Goal: Information Seeking & Learning: Learn about a topic

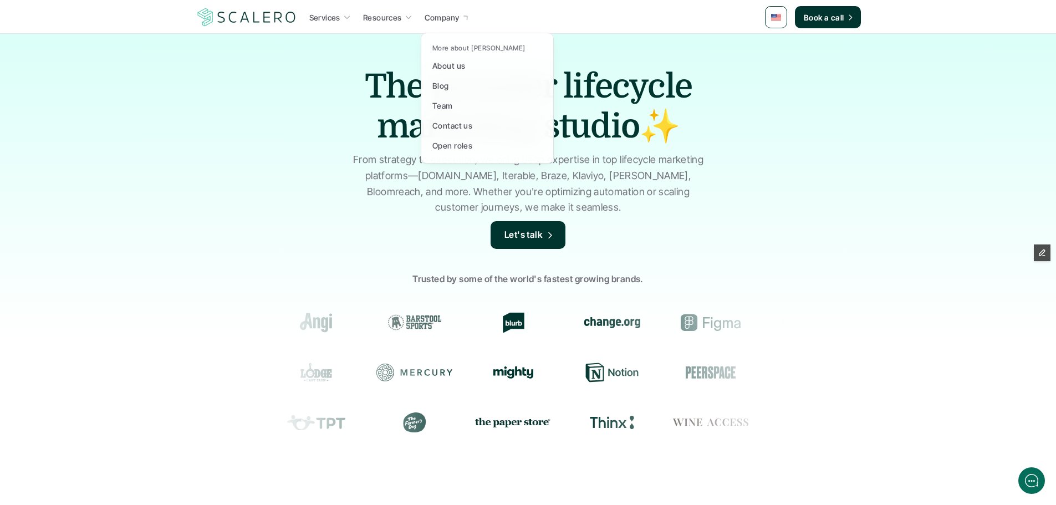
click at [462, 20] on div at bounding box center [466, 17] width 8 height 9
click at [458, 79] on link "Blog" at bounding box center [487, 85] width 116 height 20
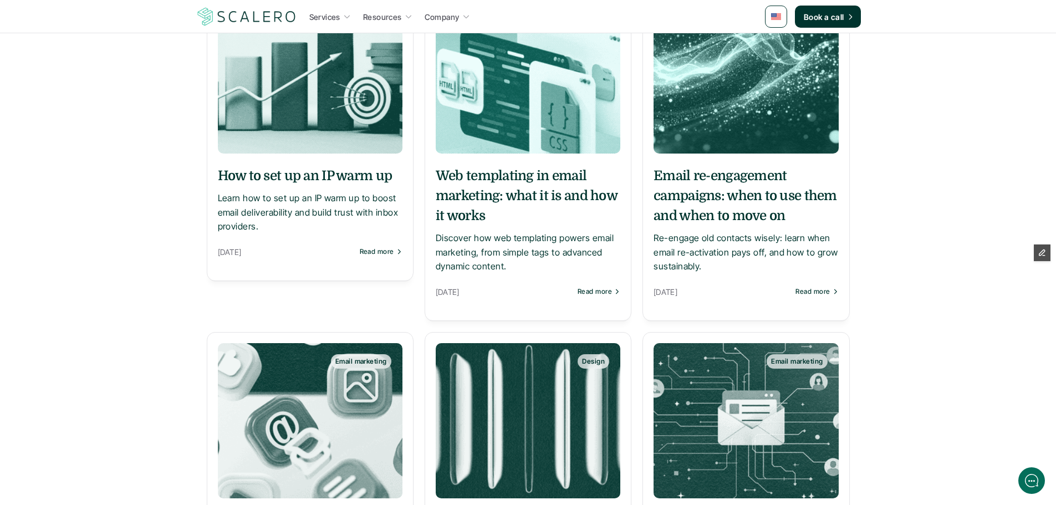
scroll to position [55, 0]
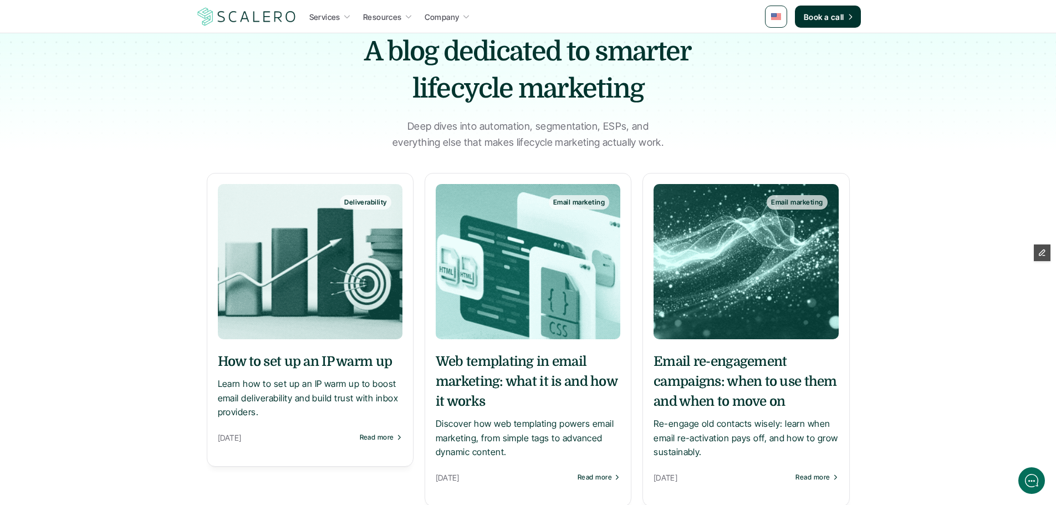
click at [322, 362] on h5 "How to set up an IP warm up" at bounding box center [310, 361] width 185 height 20
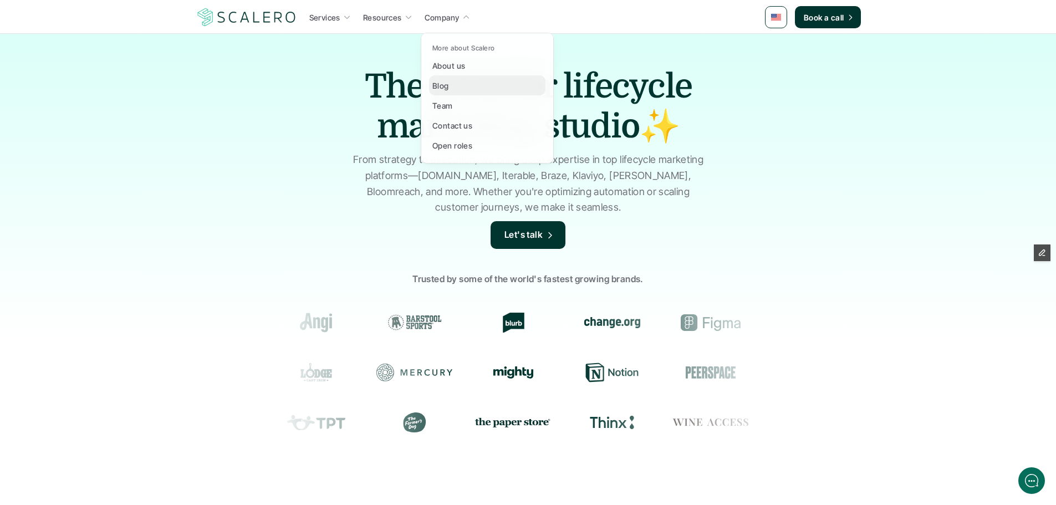
click at [459, 89] on link "Blog" at bounding box center [487, 85] width 116 height 20
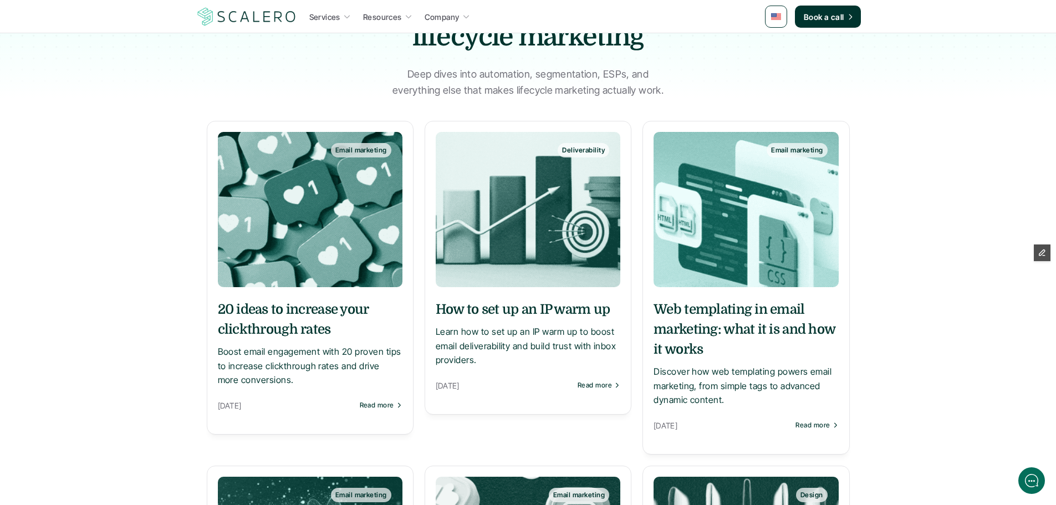
scroll to position [111, 0]
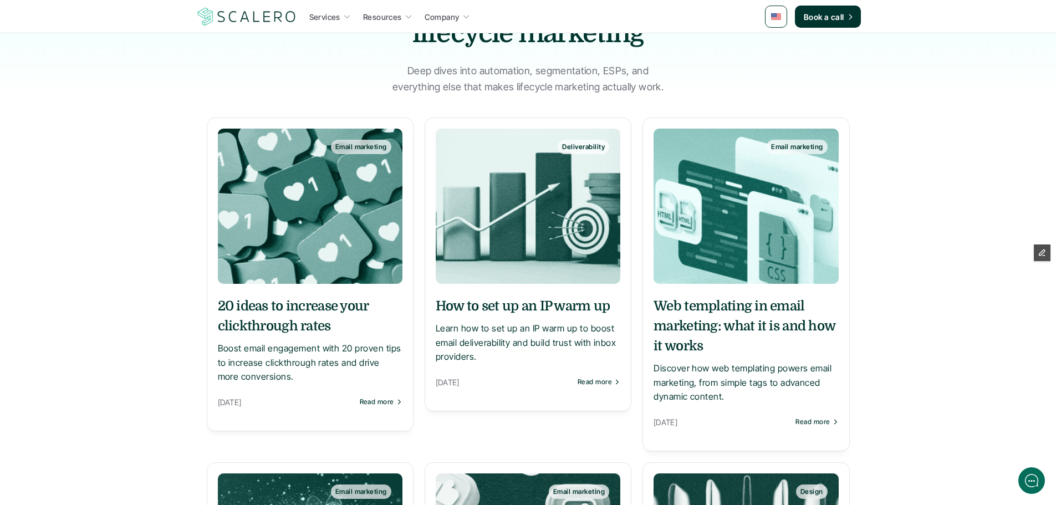
click at [288, 328] on h5 "20 ideas to increase your clickthrough rates" at bounding box center [310, 316] width 185 height 40
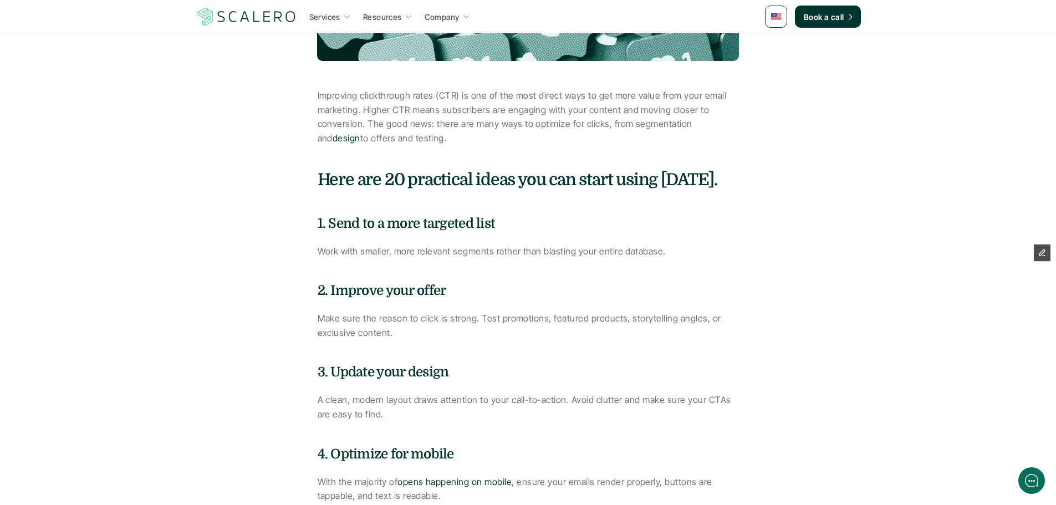
scroll to position [332, 0]
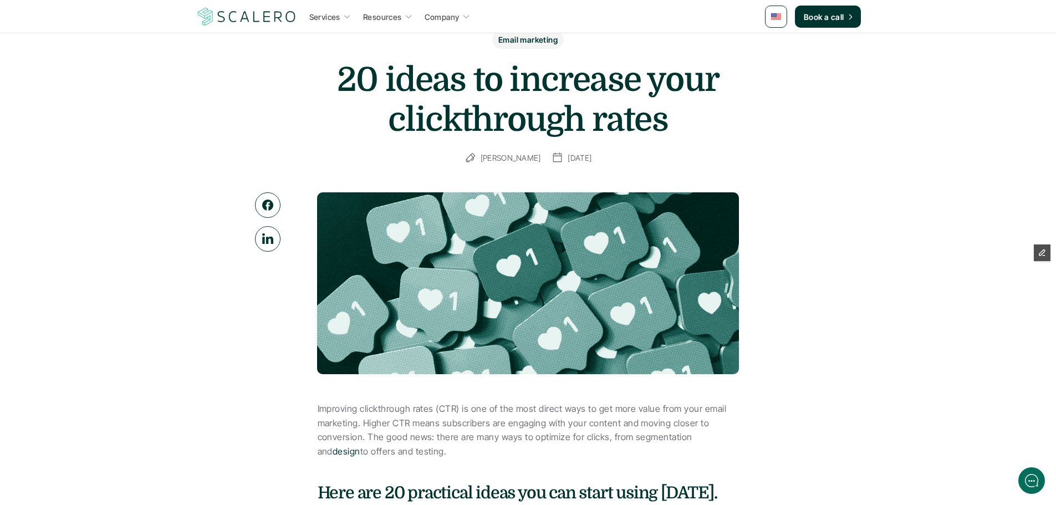
scroll to position [0, 0]
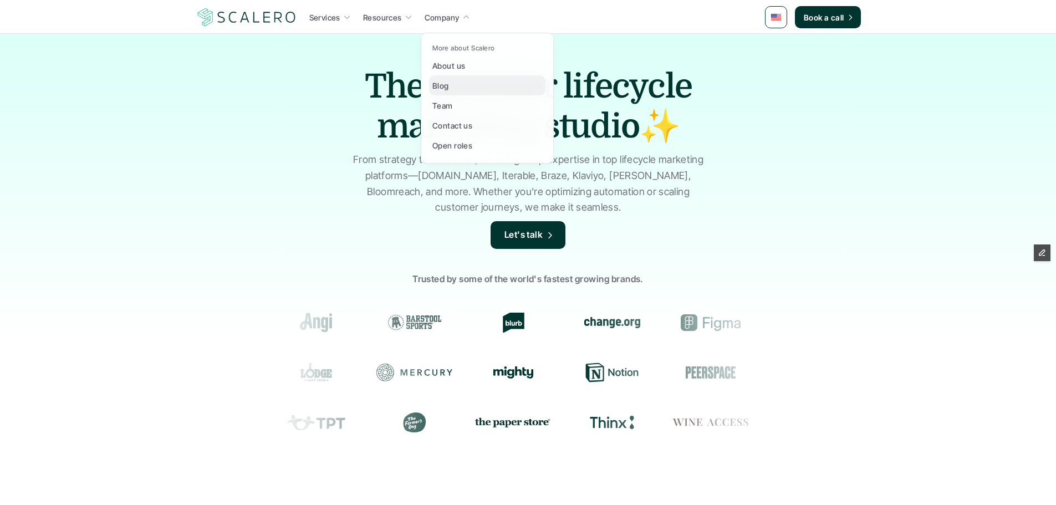
click at [449, 90] on div "Blog" at bounding box center [443, 85] width 23 height 13
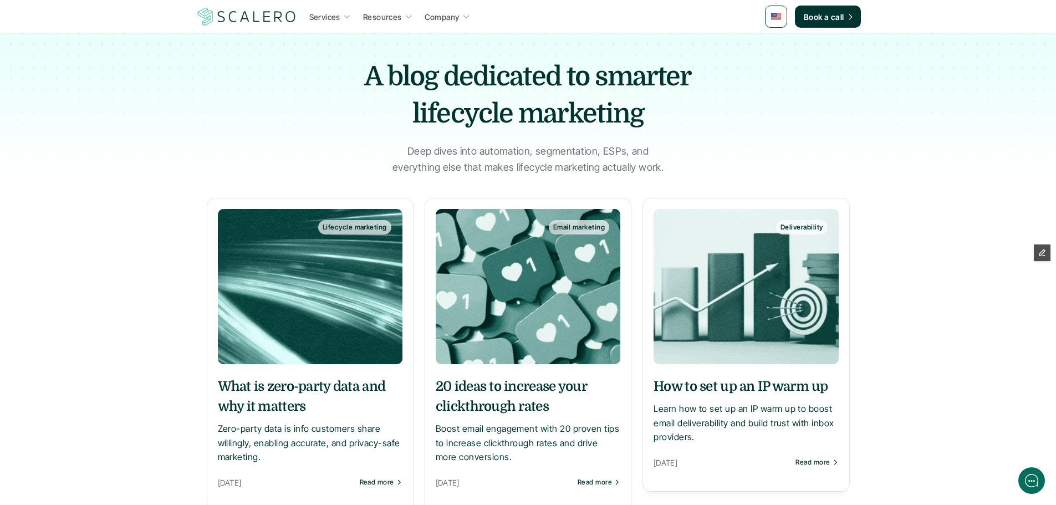
scroll to position [111, 0]
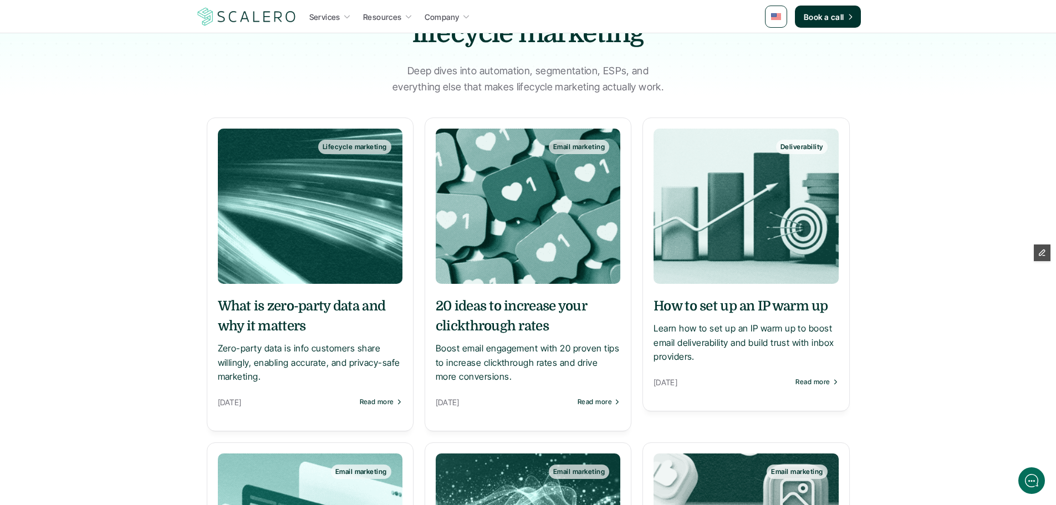
click at [324, 317] on h5 "What is zero-party data and why it matters" at bounding box center [310, 316] width 185 height 40
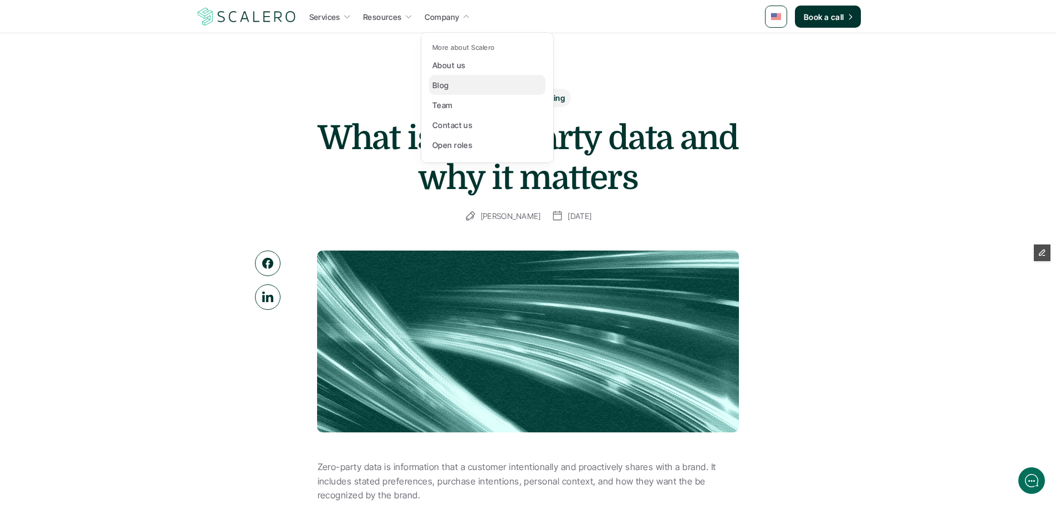
click at [464, 86] on link "Blog" at bounding box center [487, 85] width 116 height 20
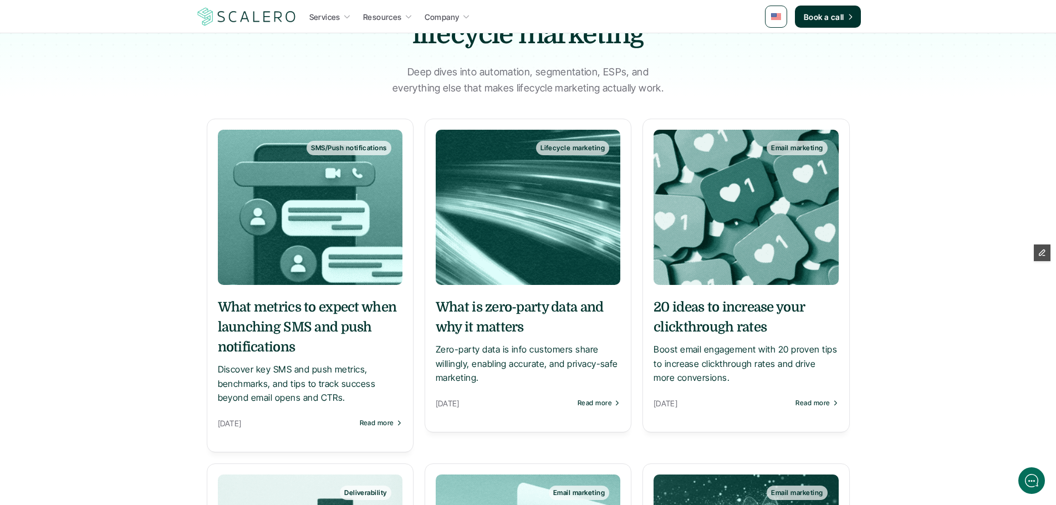
scroll to position [111, 0]
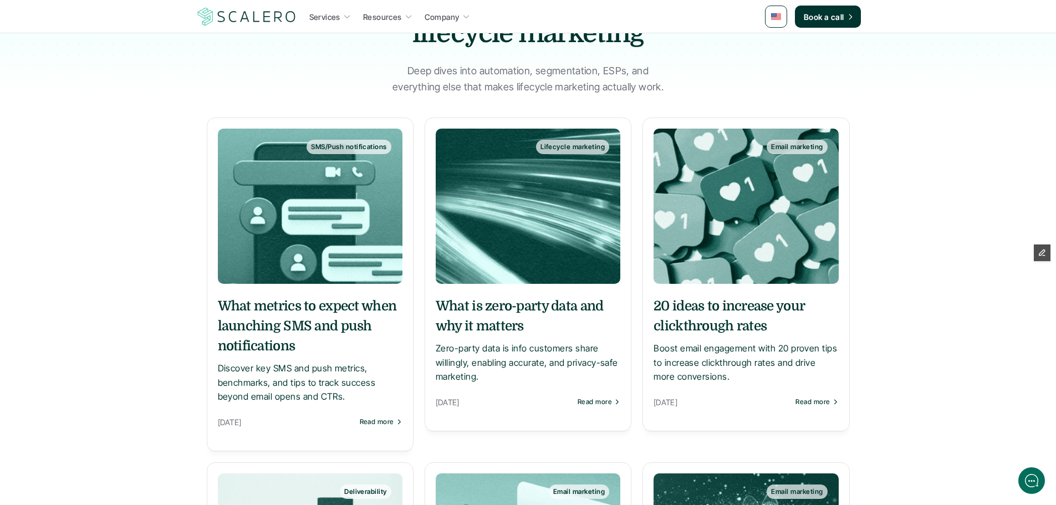
click at [313, 321] on h5 "What metrics to expect when launching SMS and push notifications" at bounding box center [310, 326] width 185 height 60
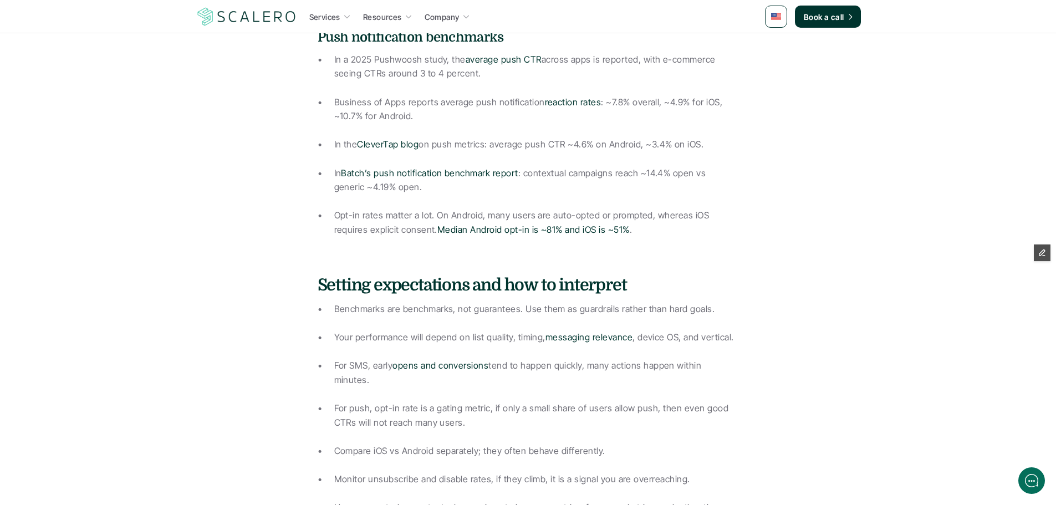
scroll to position [1274, 0]
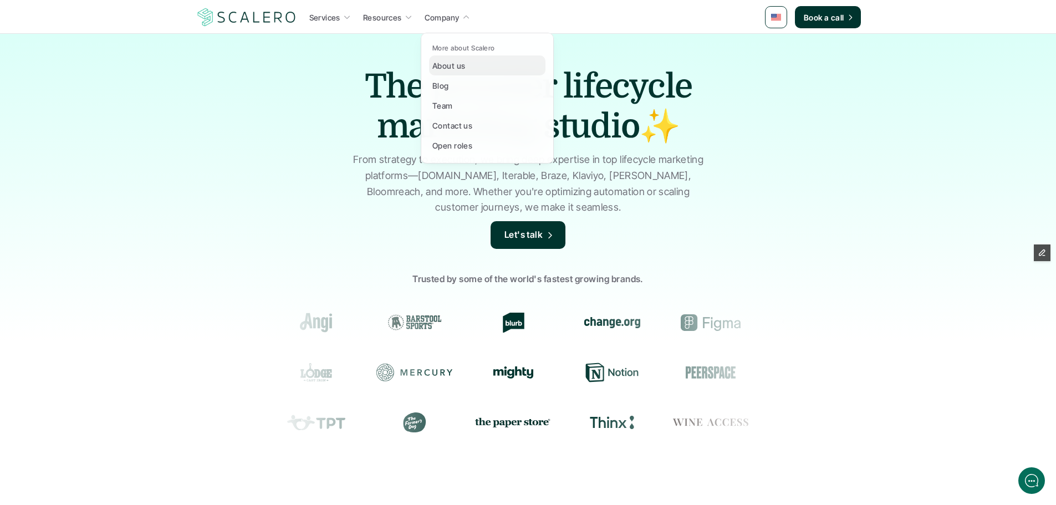
click at [457, 82] on link "Blog" at bounding box center [487, 85] width 116 height 20
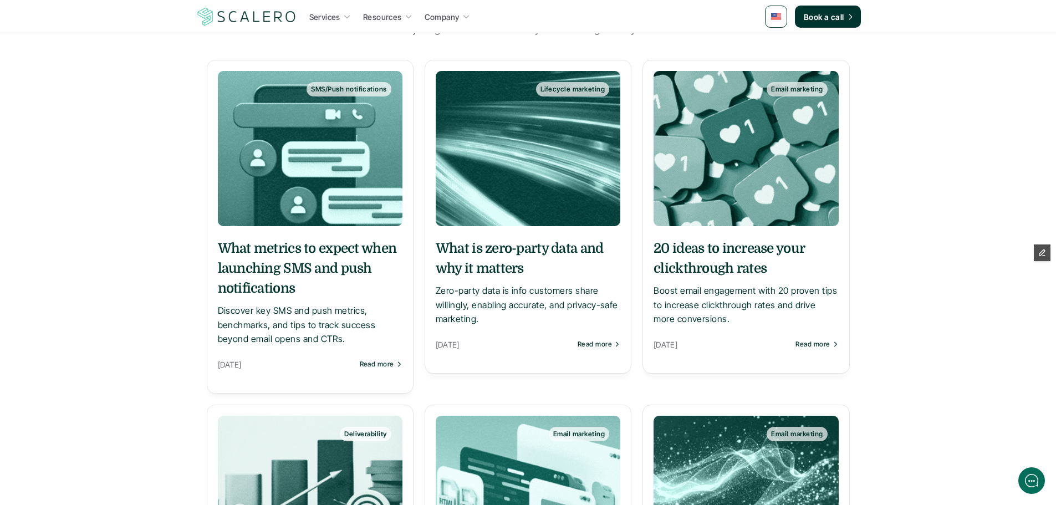
scroll to position [222, 0]
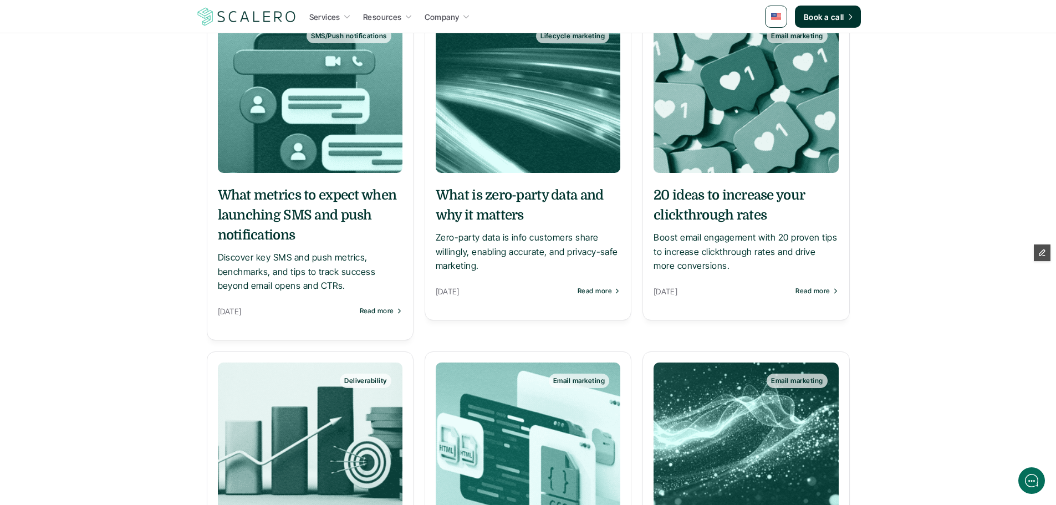
click at [306, 216] on h5 "What metrics to expect when launching SMS and push notifications" at bounding box center [310, 215] width 185 height 60
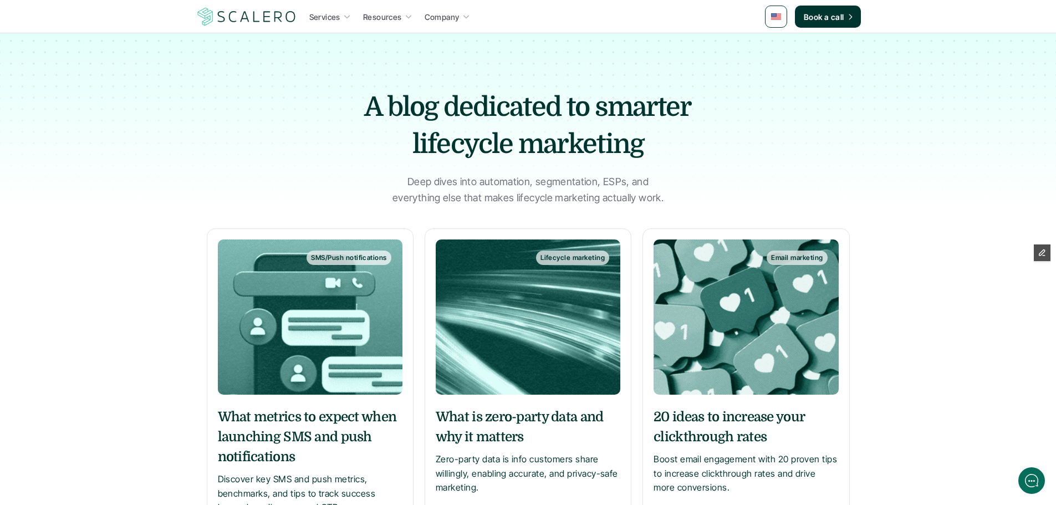
scroll to position [42, 0]
